Goal: Information Seeking & Learning: Learn about a topic

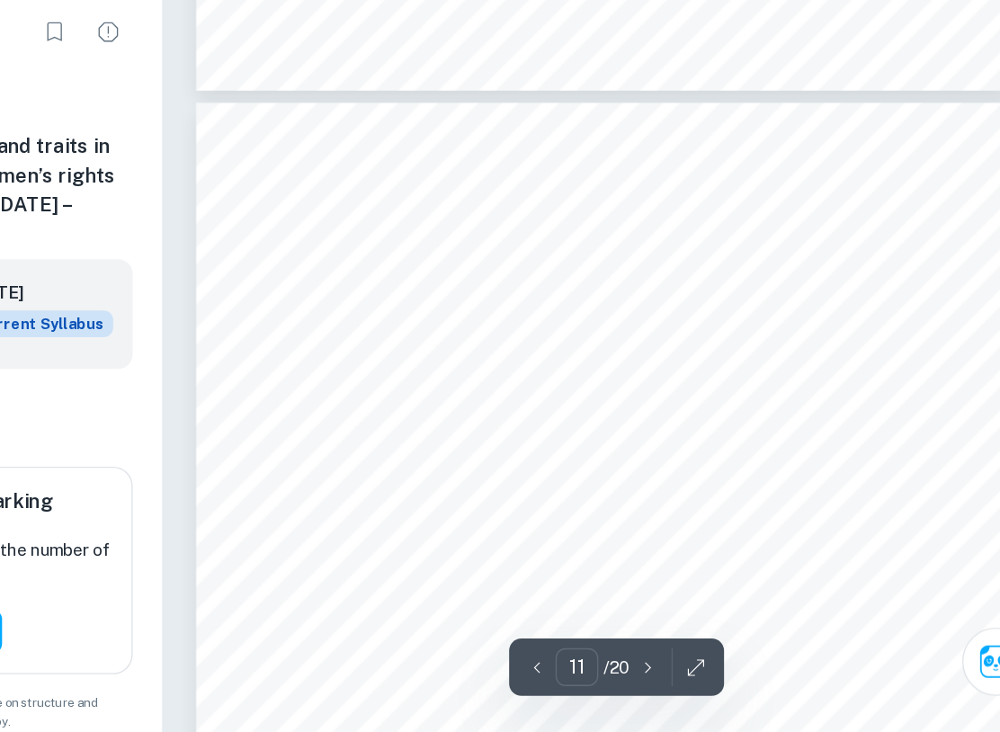
scroll to position [8857, 0]
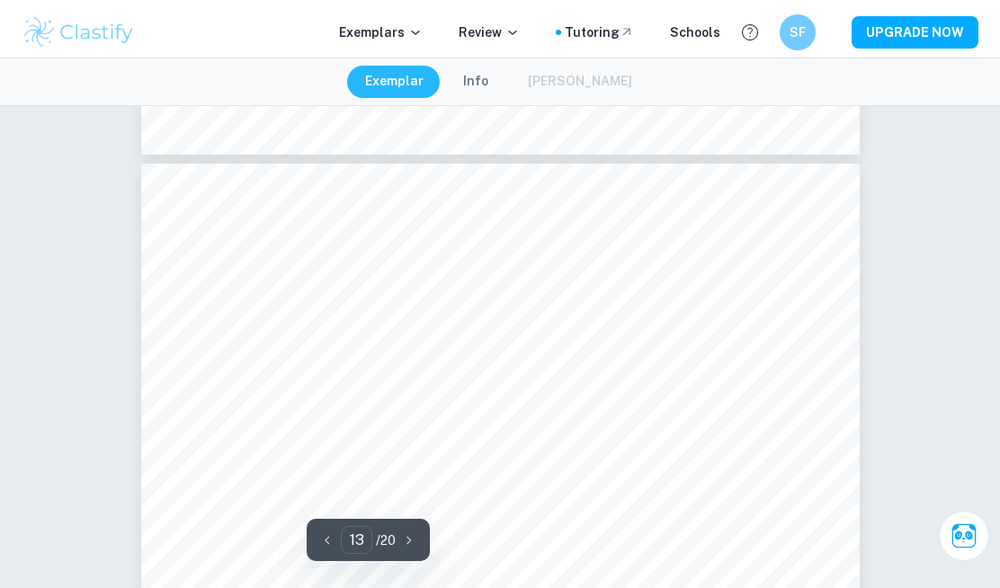
type input "12"
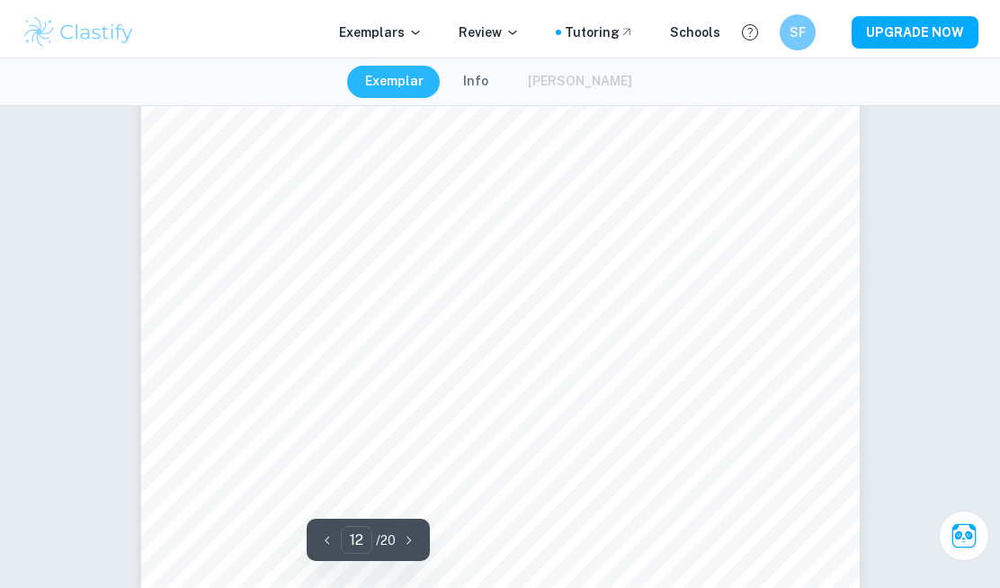
scroll to position [12023, 0]
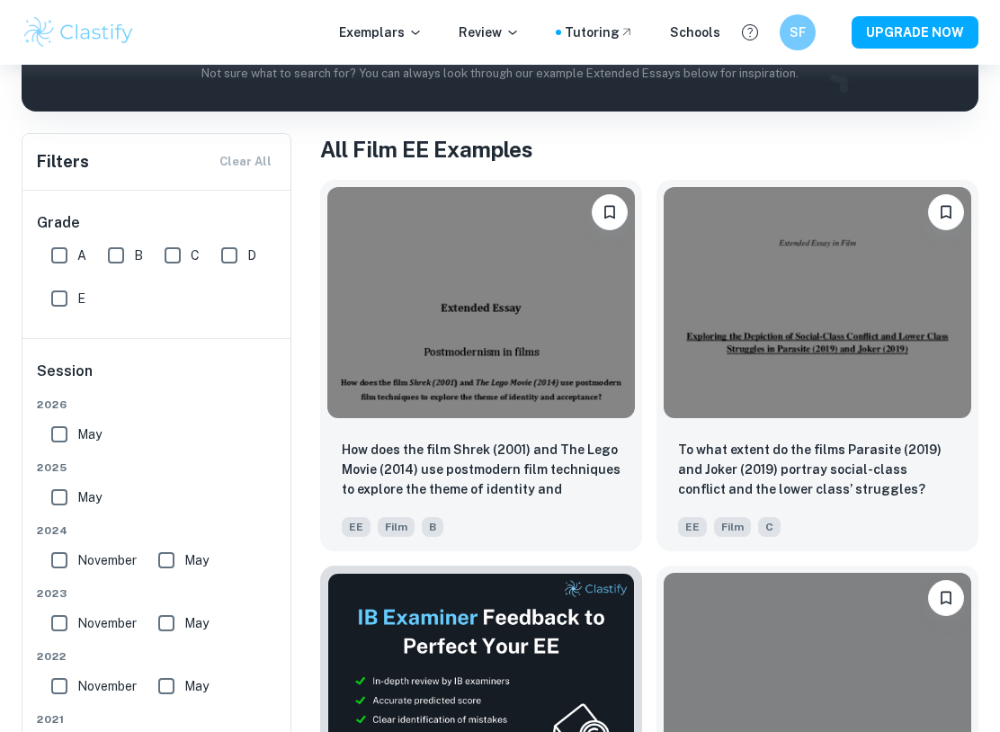
scroll to position [343, 0]
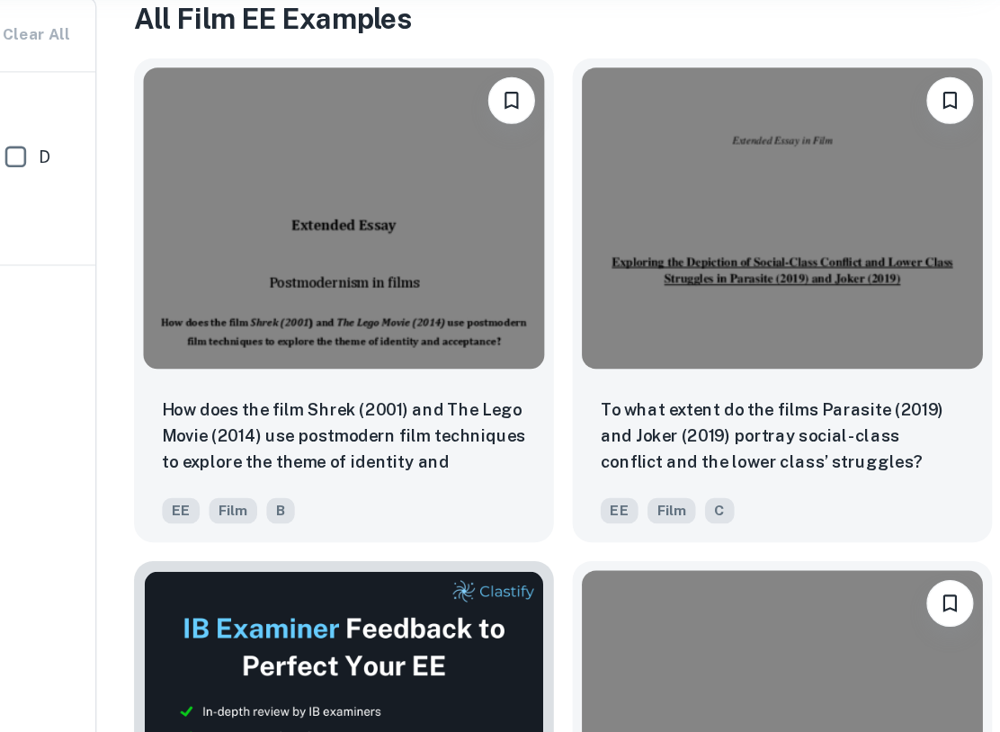
click at [355, 387] on p "How does the film Shrek (2001) and The Lego Movie (2014) use postmodern film te…" at bounding box center [481, 417] width 279 height 61
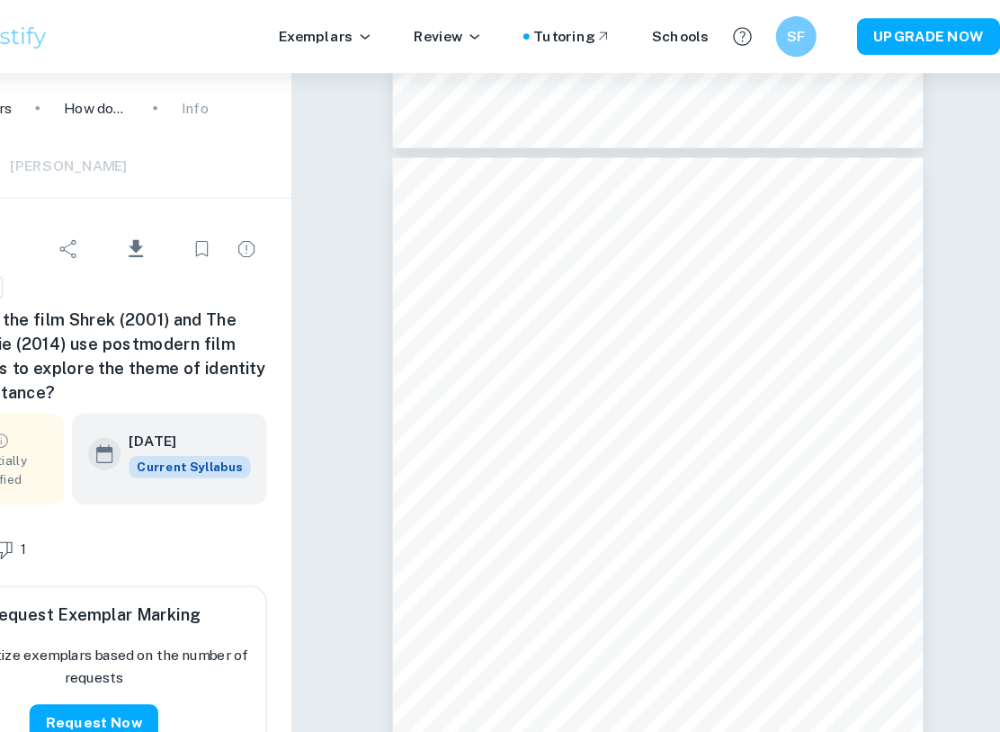
scroll to position [12061, 0]
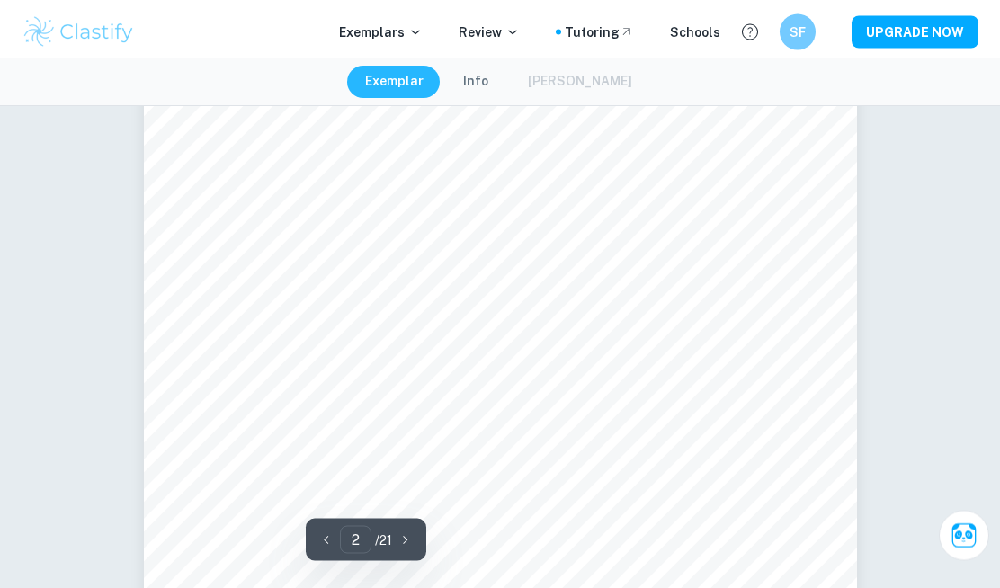
type input "1"
